Goal: Information Seeking & Learning: Learn about a topic

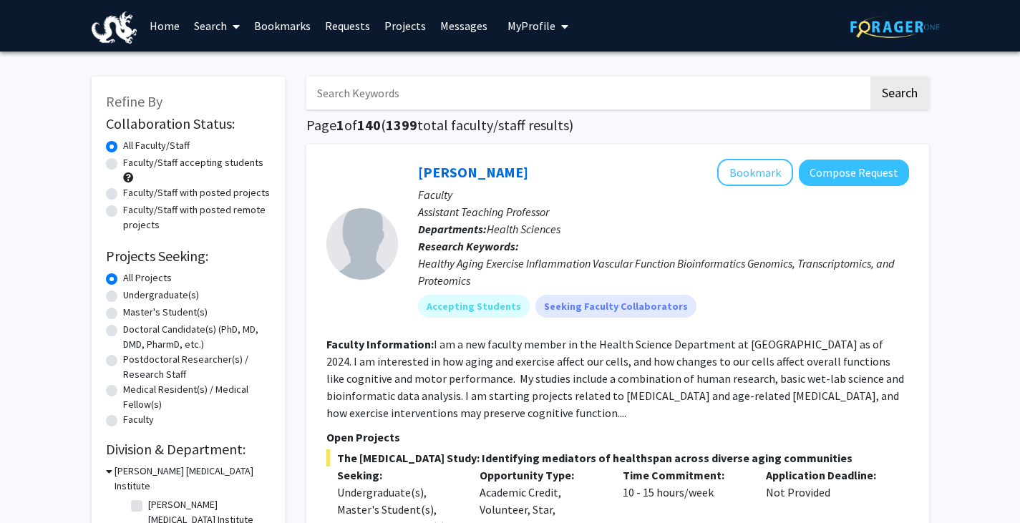
click at [232, 22] on span at bounding box center [233, 26] width 13 height 50
click at [657, 101] on input "Search Keywords" at bounding box center [587, 93] width 562 height 33
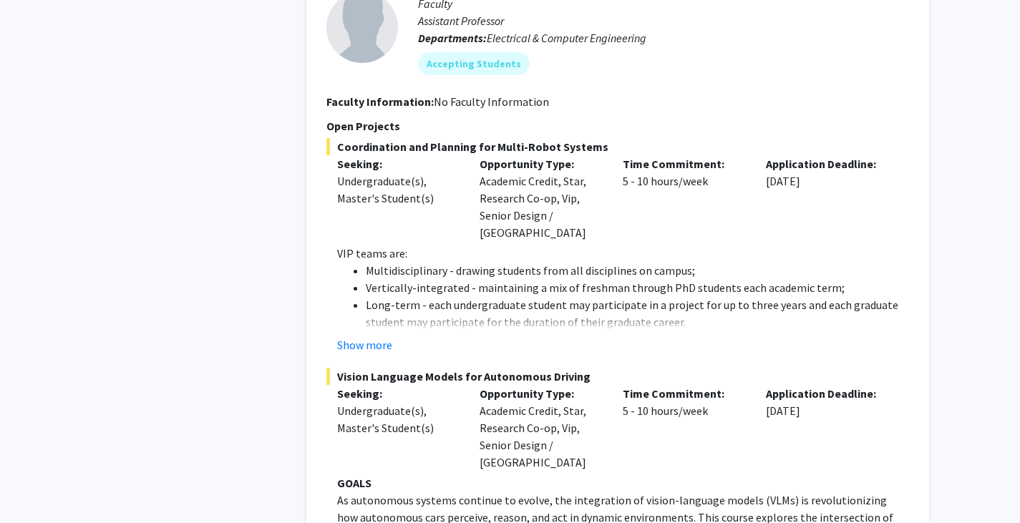
scroll to position [2793, 0]
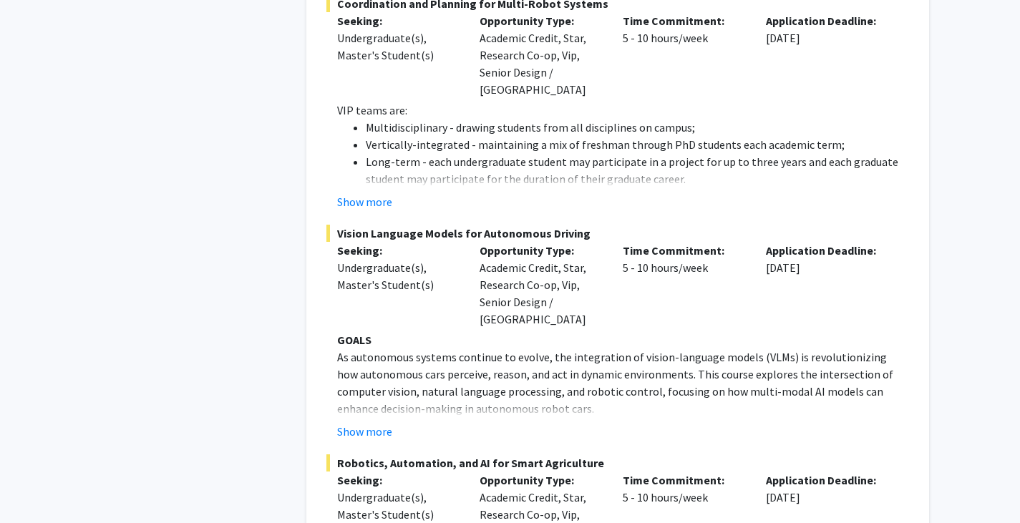
click at [370, 423] on button "Show more" at bounding box center [364, 431] width 55 height 17
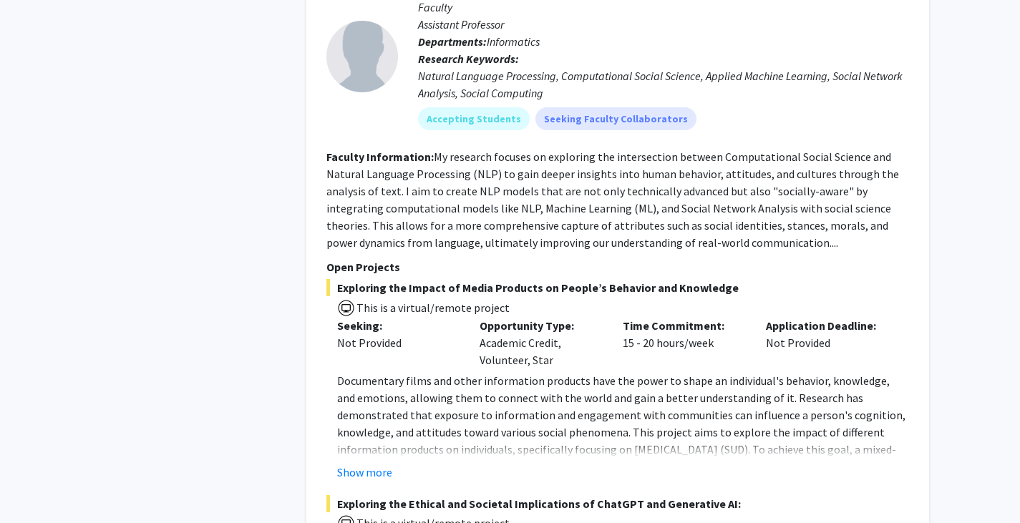
scroll to position [9240, 0]
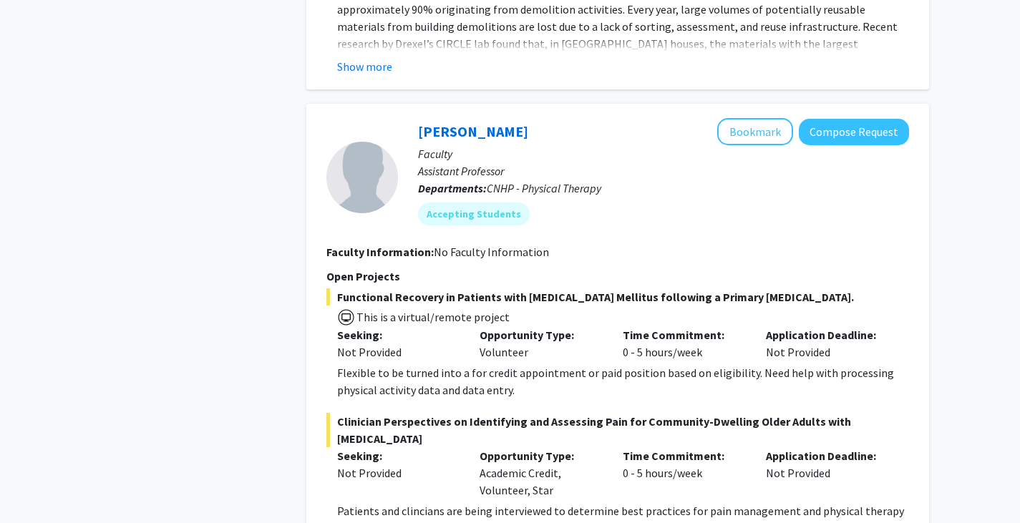
scroll to position [5846, 0]
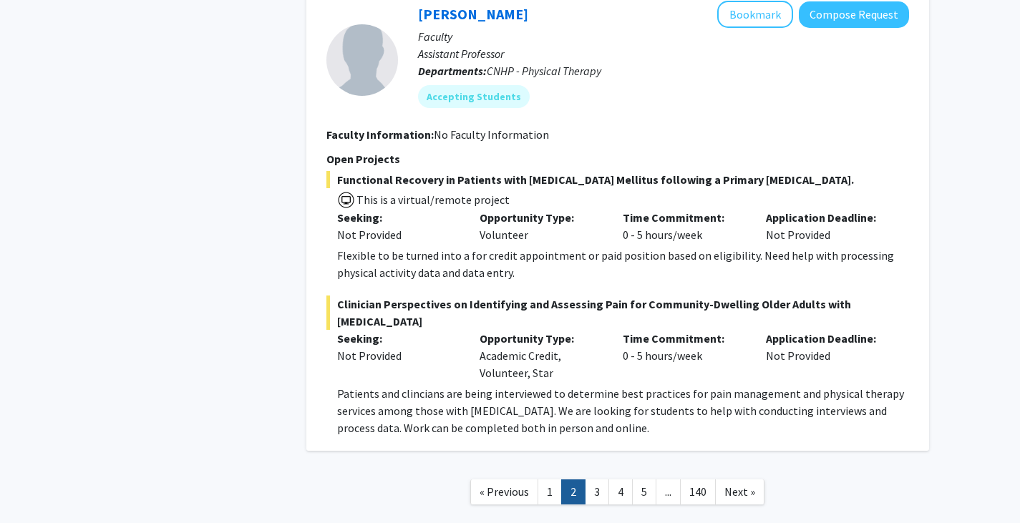
click at [549, 480] on link "1" at bounding box center [550, 492] width 24 height 25
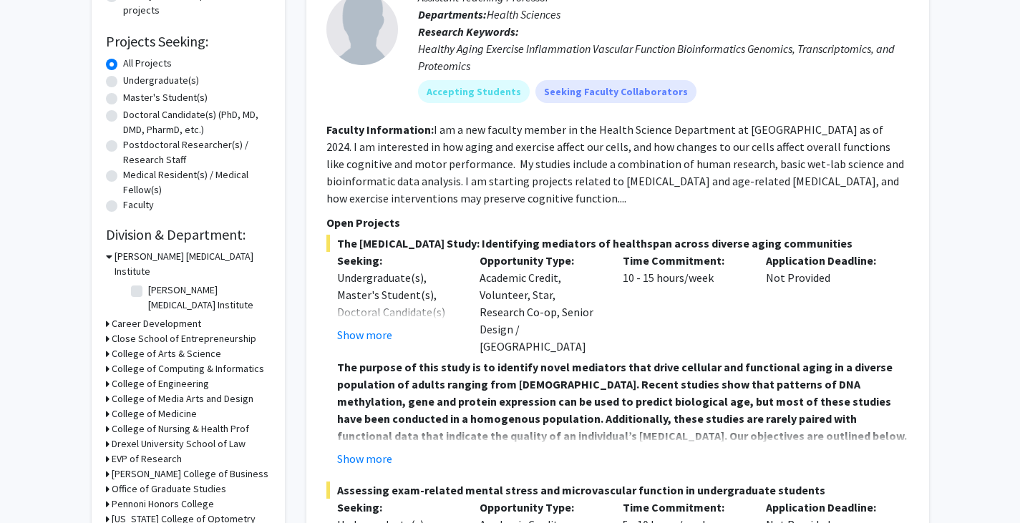
scroll to position [430, 0]
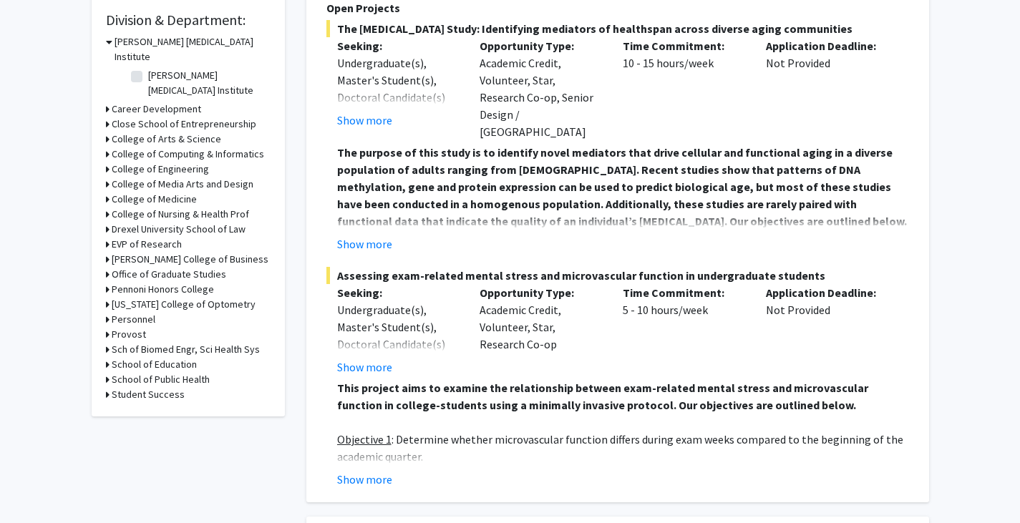
drag, startPoint x: 964, startPoint y: 42, endPoint x: 955, endPoint y: 37, distance: 10.6
